Goal: Transaction & Acquisition: Purchase product/service

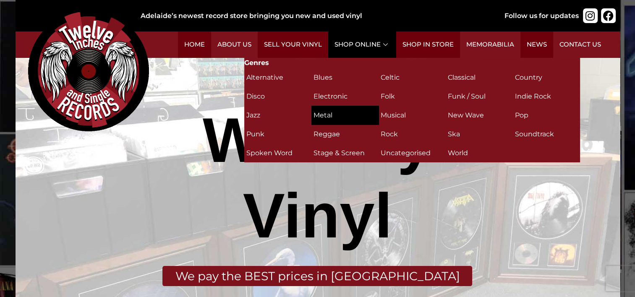
click at [340, 109] on h2 "Metal (24)" at bounding box center [345, 115] width 63 height 15
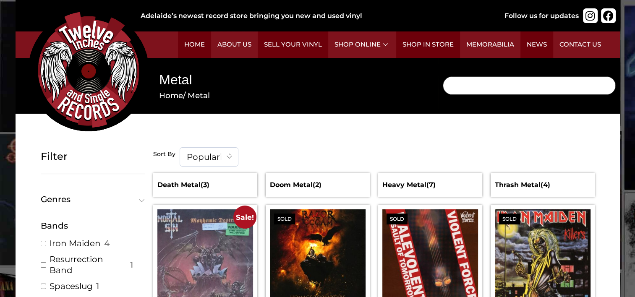
click at [472, 83] on input "Search" at bounding box center [529, 85] width 173 height 18
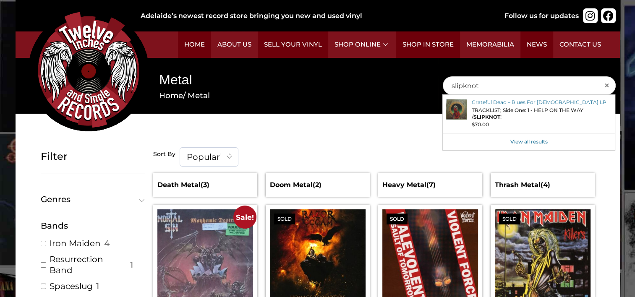
click at [329, 96] on nav "Home / Metal" at bounding box center [288, 96] width 258 height 12
click at [502, 92] on input "slipknot" at bounding box center [529, 85] width 173 height 18
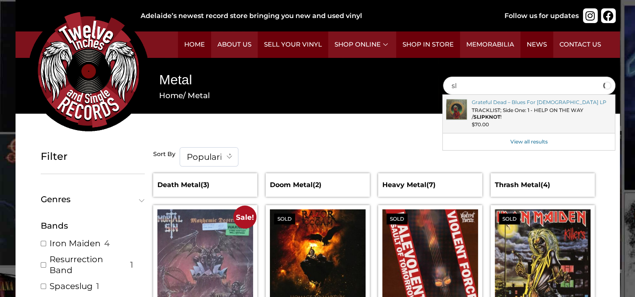
type input "s"
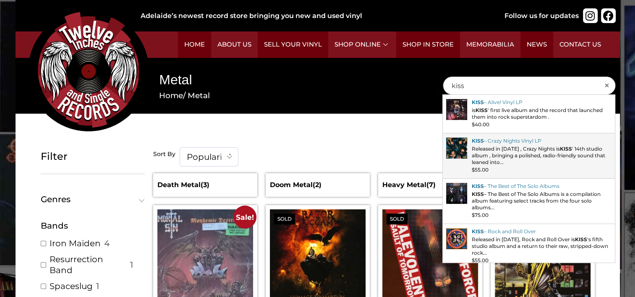
type input "kiss"
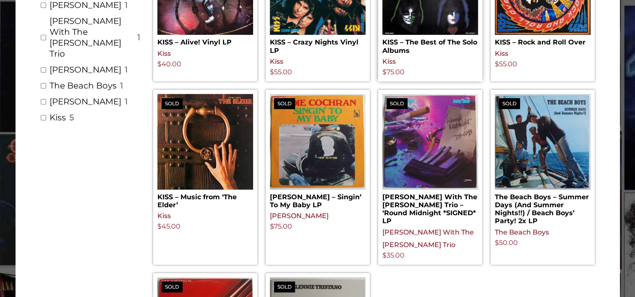
scroll to position [210, 0]
